Goal: Information Seeking & Learning: Learn about a topic

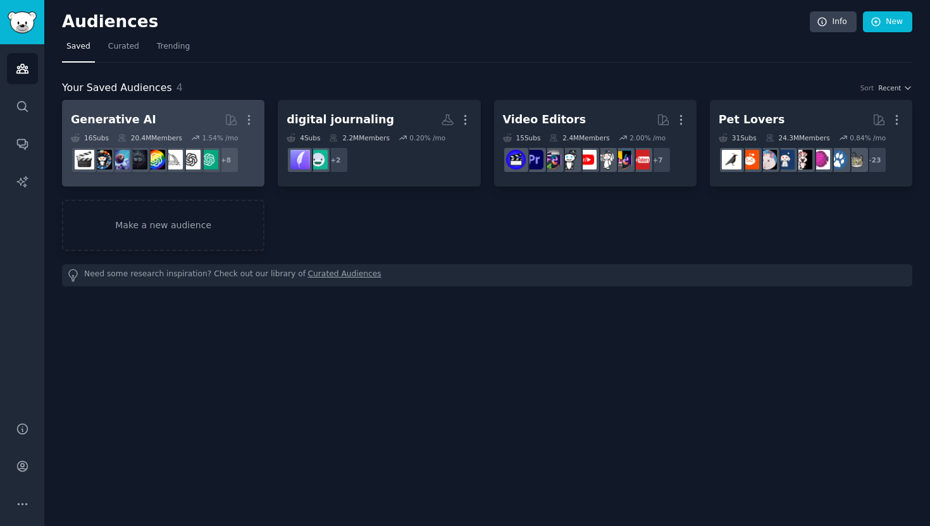
click at [185, 126] on h2 "Generative AI More" at bounding box center [163, 120] width 185 height 22
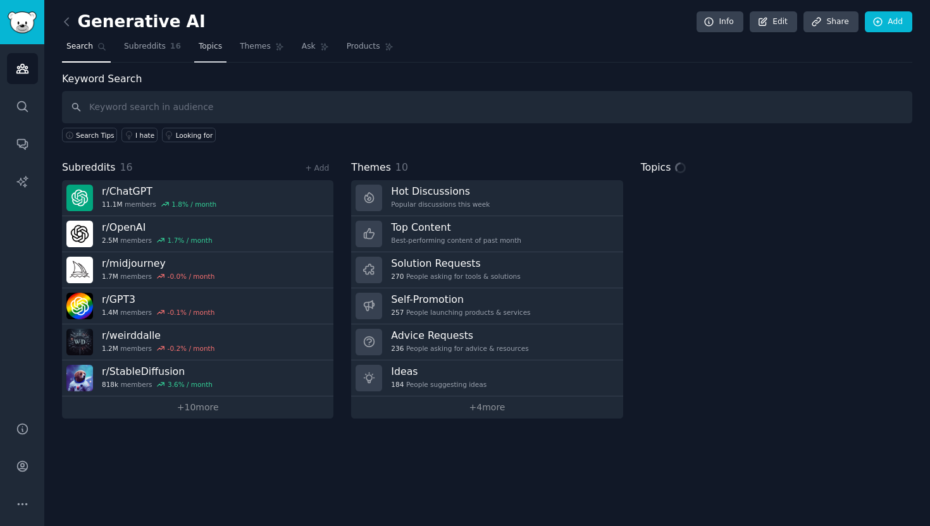
click at [201, 45] on span "Topics" at bounding box center [210, 46] width 23 height 11
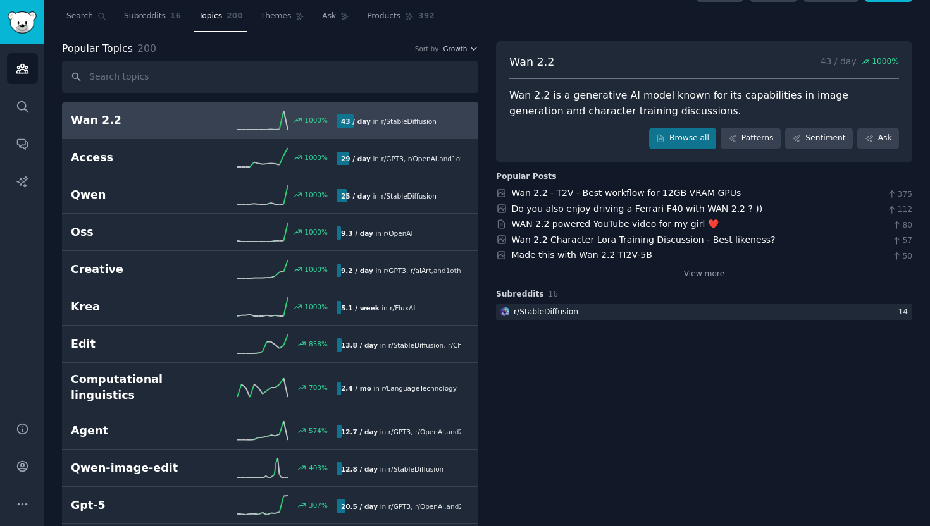
scroll to position [29, 0]
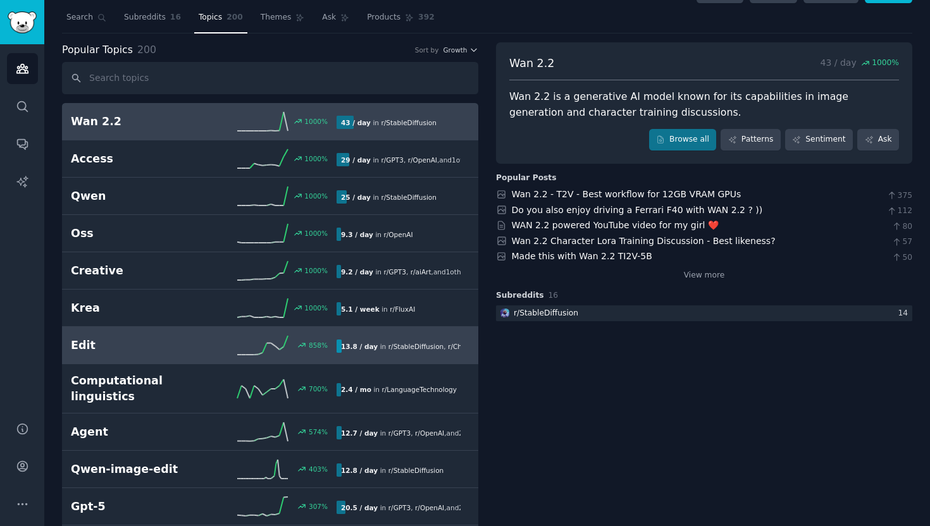
click at [463, 352] on div "13.8 / day in r/ StableDiffusion , r/ ChatGPT" at bounding box center [403, 346] width 133 height 13
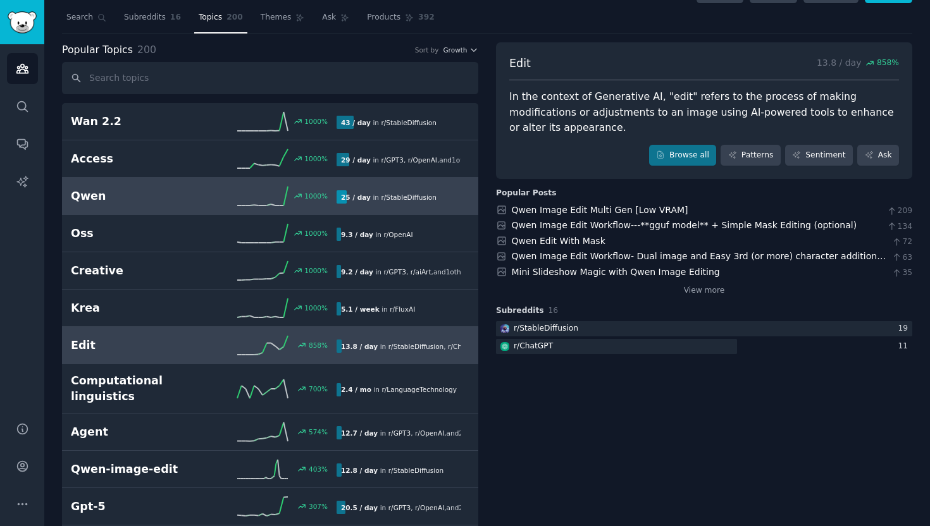
click at [256, 202] on icon at bounding box center [262, 196] width 51 height 19
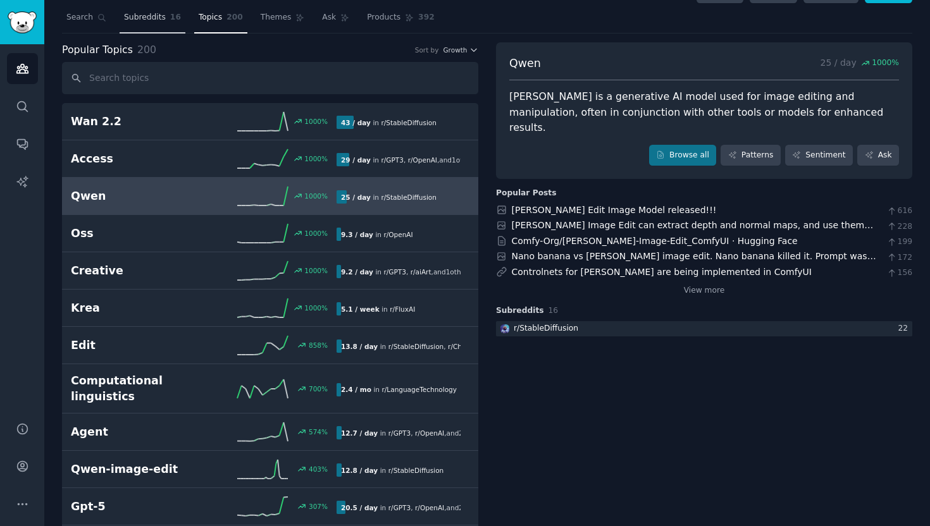
click at [163, 15] on span "Subreddits" at bounding box center [145, 17] width 42 height 11
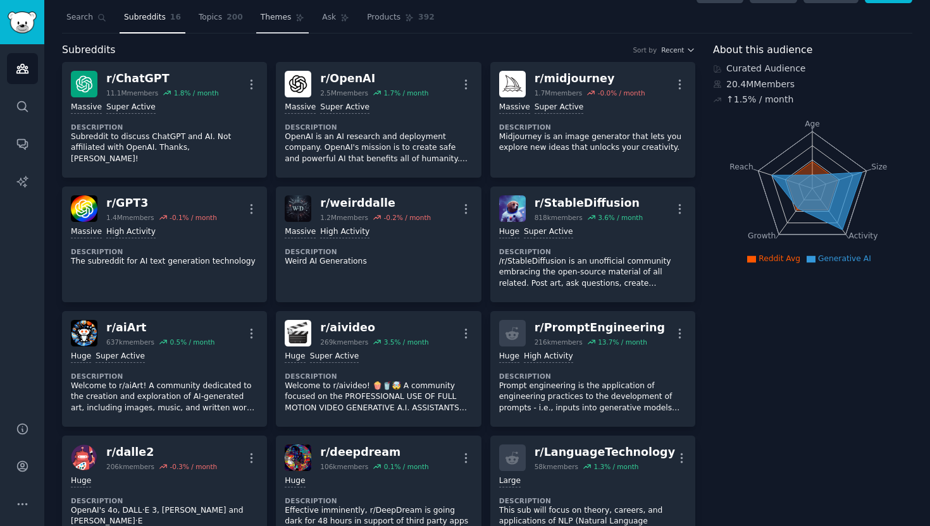
click at [267, 28] on link "Themes" at bounding box center [282, 21] width 53 height 26
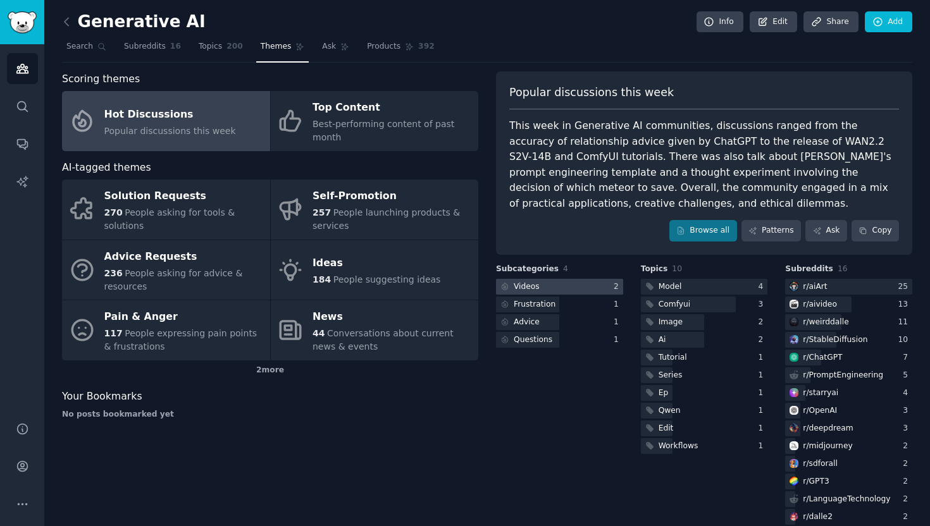
click at [559, 287] on div at bounding box center [559, 287] width 127 height 16
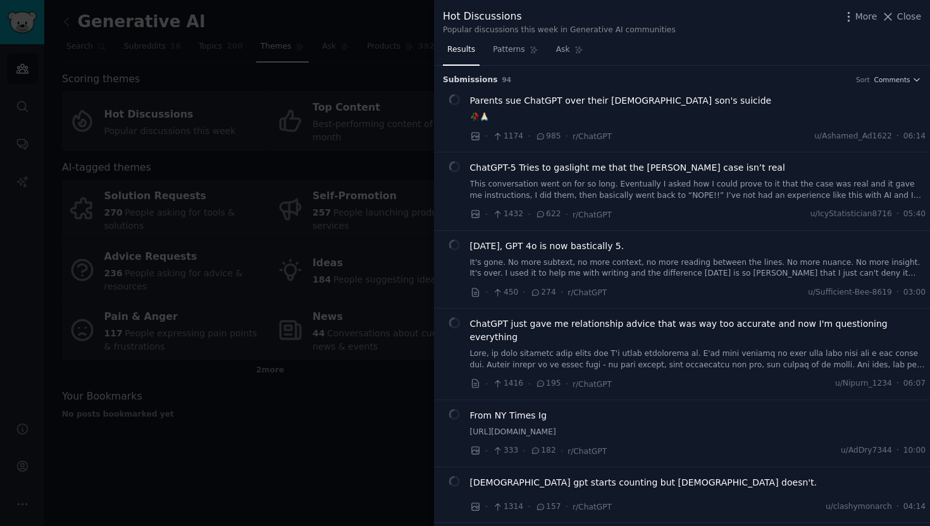
click at [561, 287] on span "·" at bounding box center [562, 292] width 3 height 13
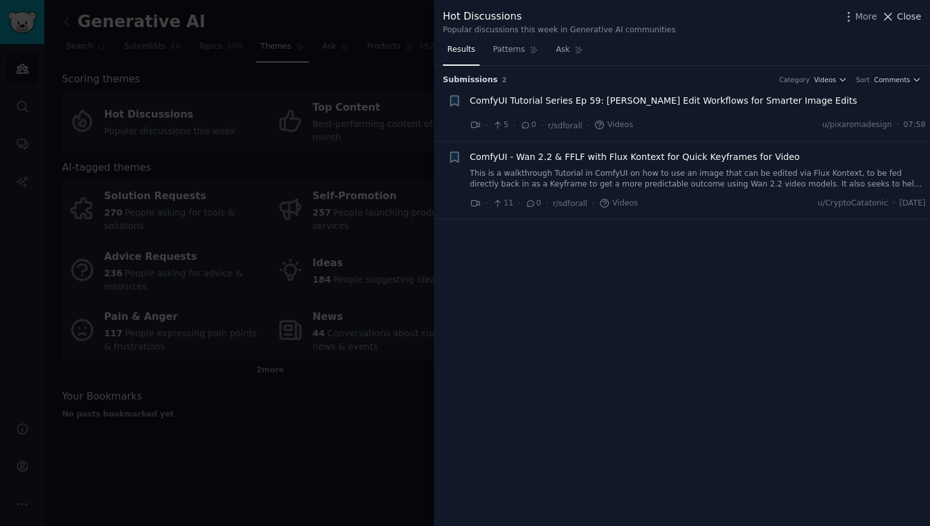
click at [900, 18] on span "Close" at bounding box center [909, 16] width 24 height 13
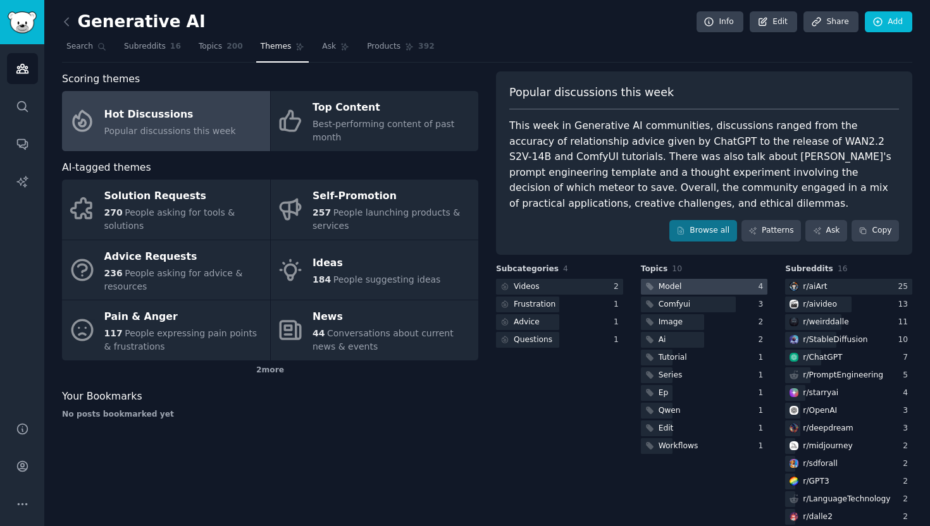
click at [672, 288] on div "Model" at bounding box center [670, 287] width 23 height 11
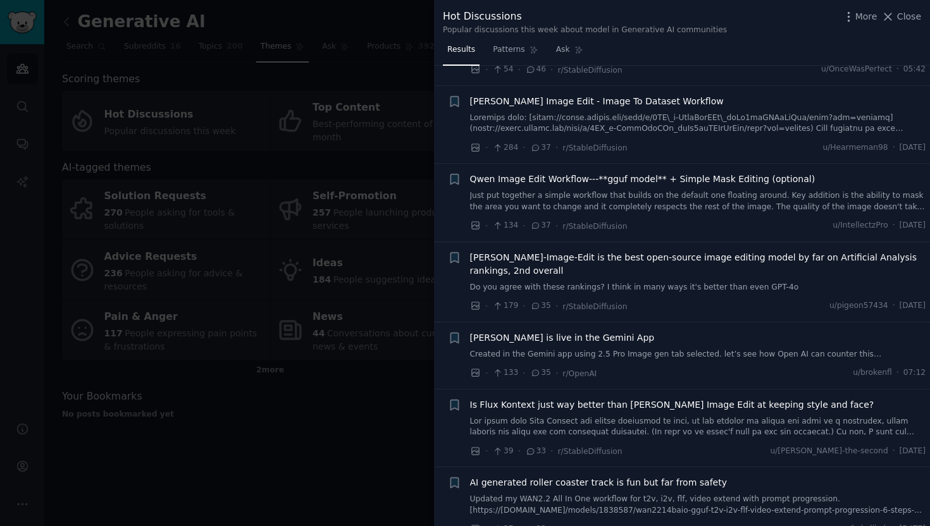
scroll to position [362, 0]
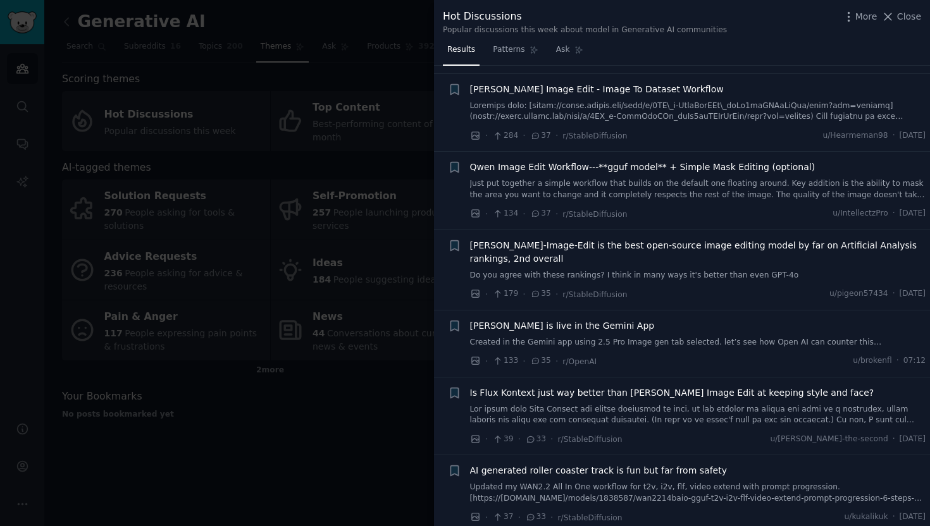
click at [349, 35] on div at bounding box center [465, 263] width 930 height 526
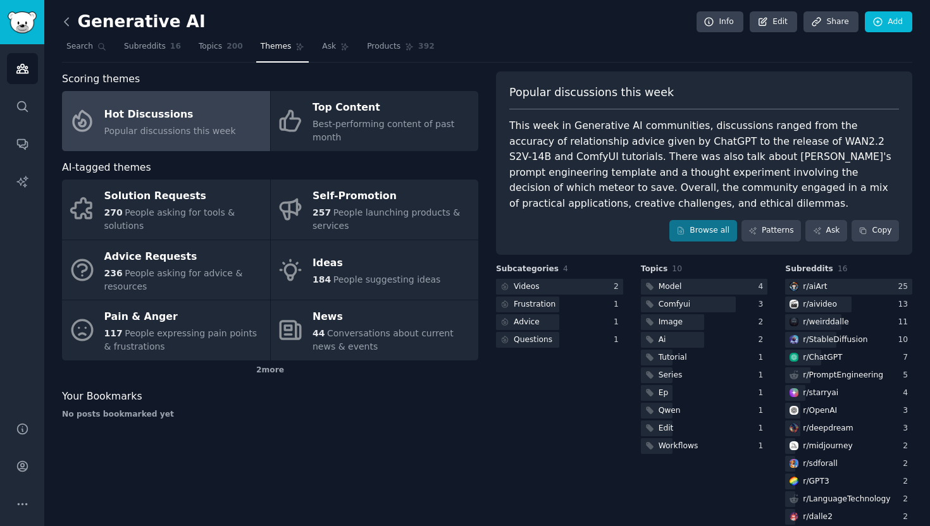
click at [68, 21] on icon at bounding box center [66, 21] width 13 height 13
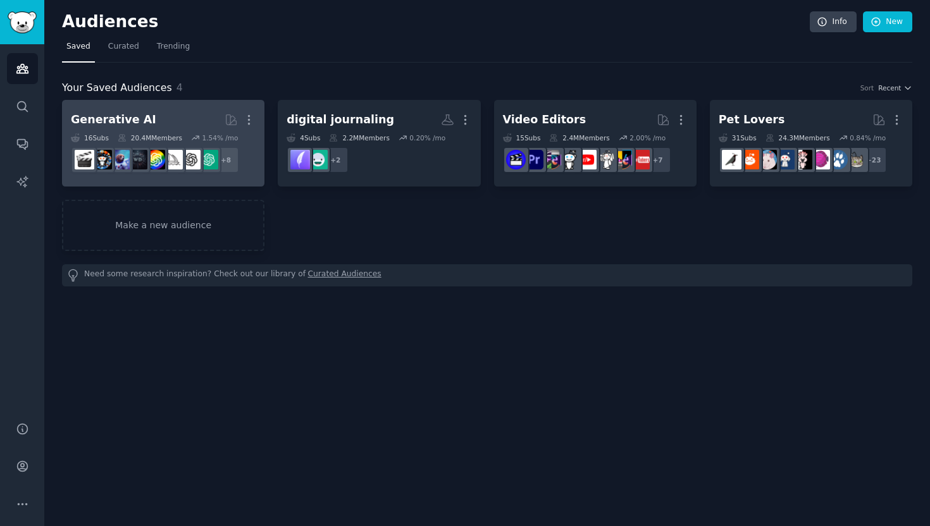
click at [187, 116] on h2 "Generative AI More" at bounding box center [163, 120] width 185 height 22
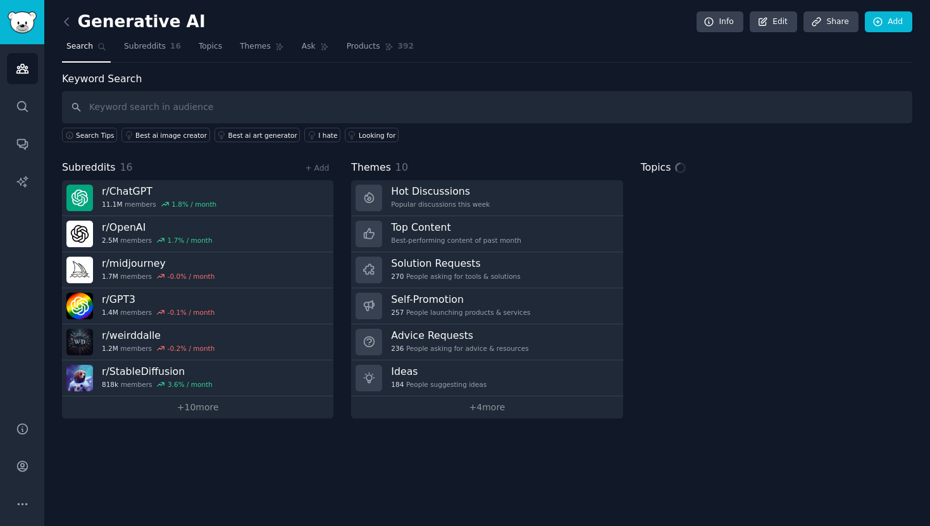
click at [228, 106] on input "text" at bounding box center [487, 107] width 850 height 32
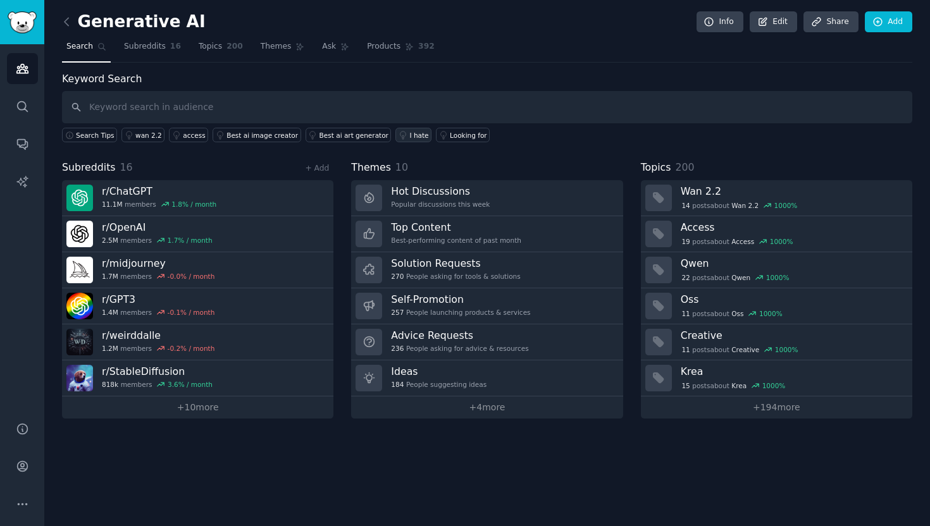
click at [409, 135] on div "I hate" at bounding box center [418, 135] width 19 height 9
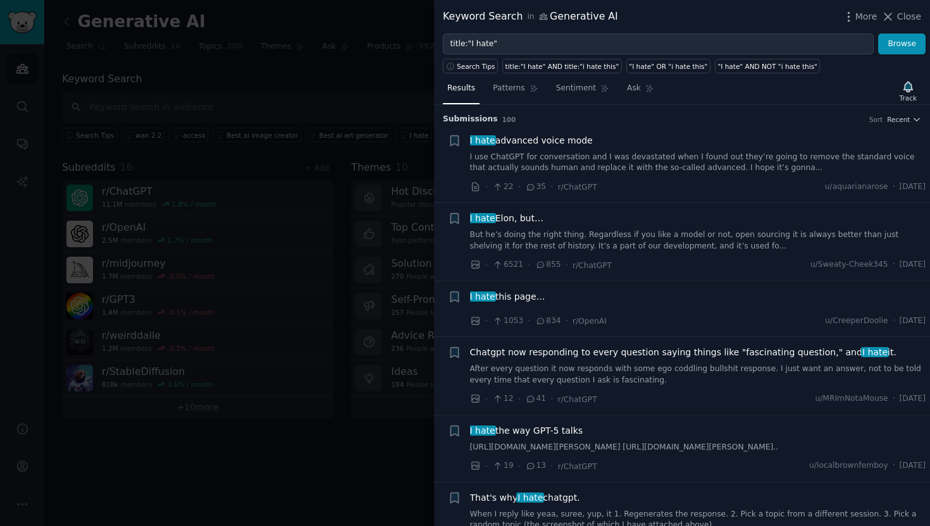
click at [319, 136] on div at bounding box center [465, 263] width 930 height 526
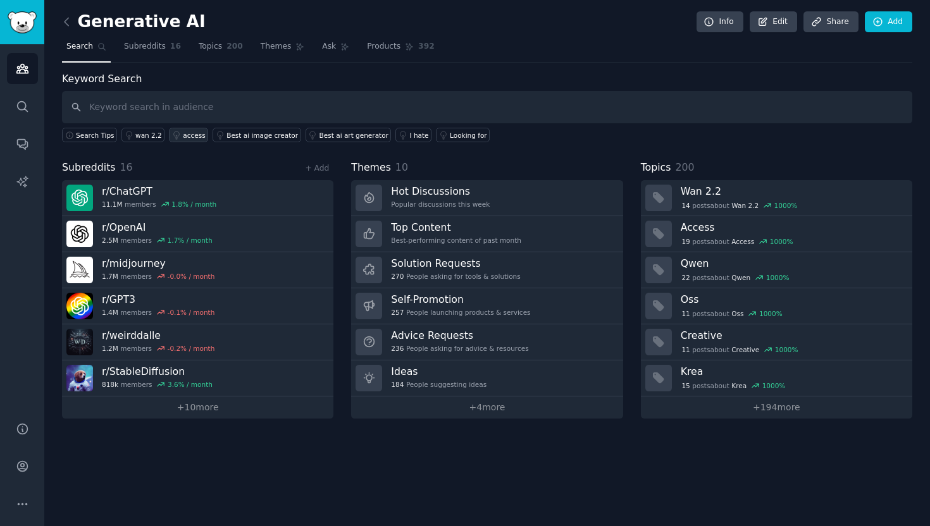
click at [172, 136] on icon at bounding box center [176, 135] width 9 height 9
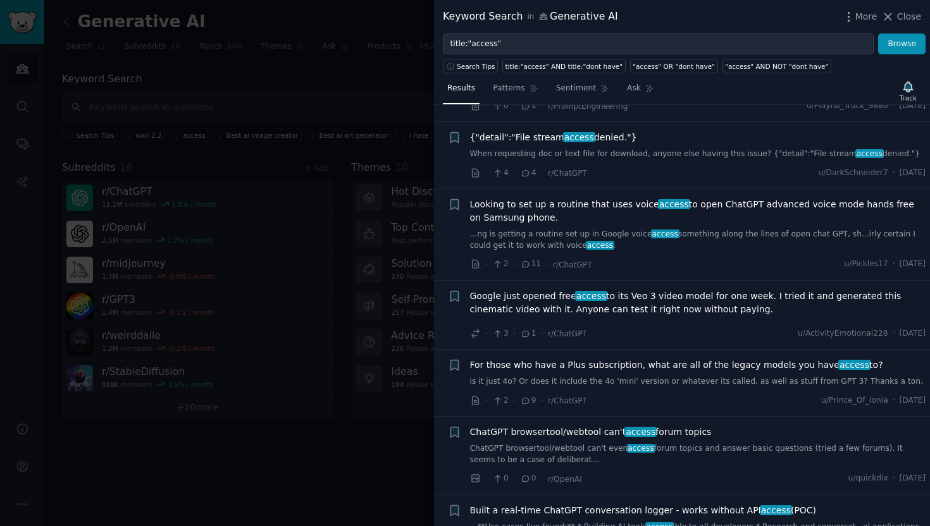
scroll to position [219, 0]
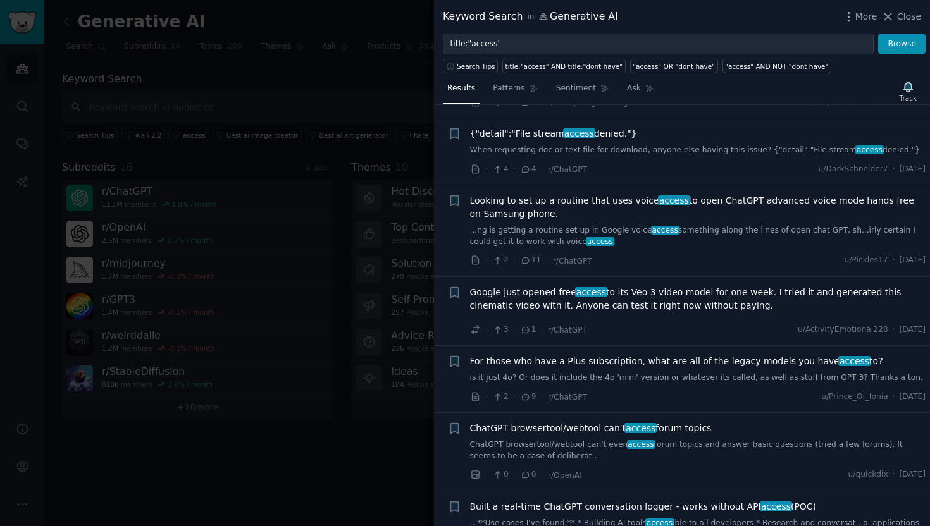
click at [384, 424] on div at bounding box center [465, 263] width 930 height 526
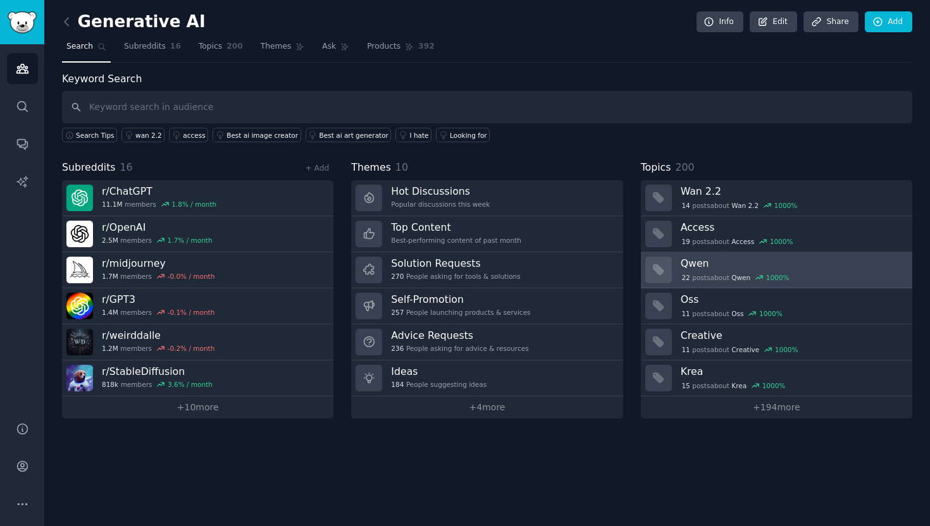
click at [705, 270] on div "22 post s about [PERSON_NAME] 1000 %" at bounding box center [792, 276] width 223 height 13
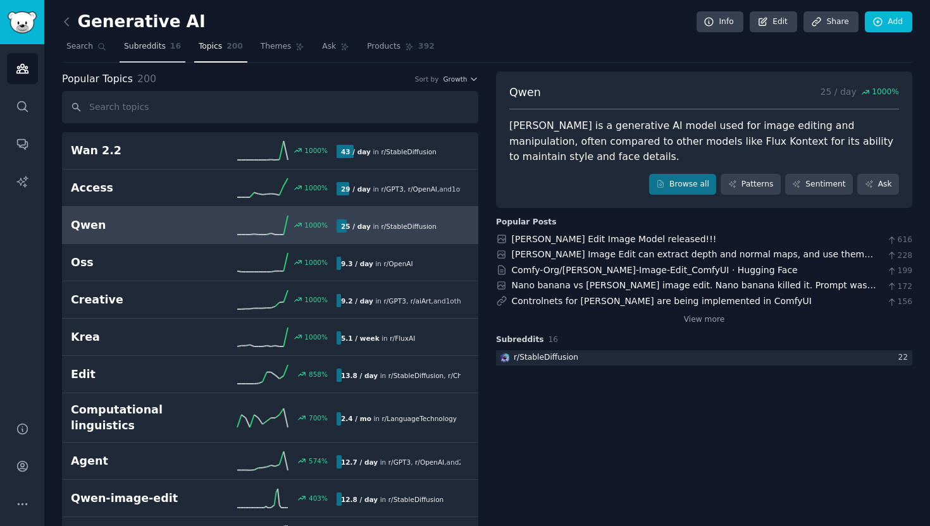
click at [159, 54] on link "Subreddits 16" at bounding box center [153, 50] width 66 height 26
